Goal: Find specific page/section: Find specific page/section

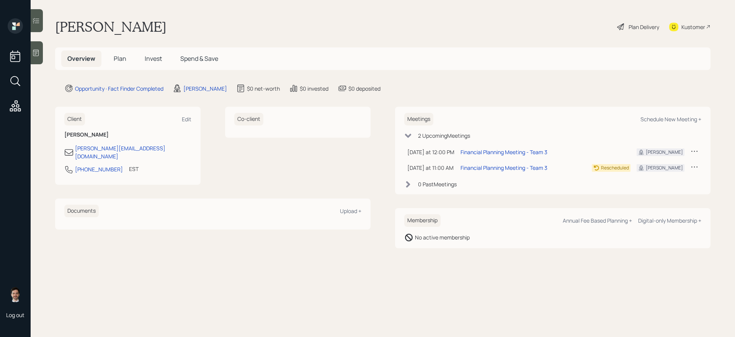
click at [118, 62] on span "Plan" at bounding box center [120, 58] width 13 height 8
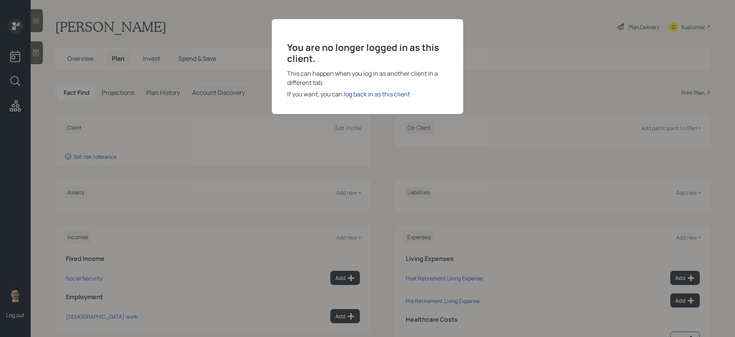
click at [385, 96] on div "log back in as this client" at bounding box center [377, 94] width 66 height 9
